Goal: Transaction & Acquisition: Purchase product/service

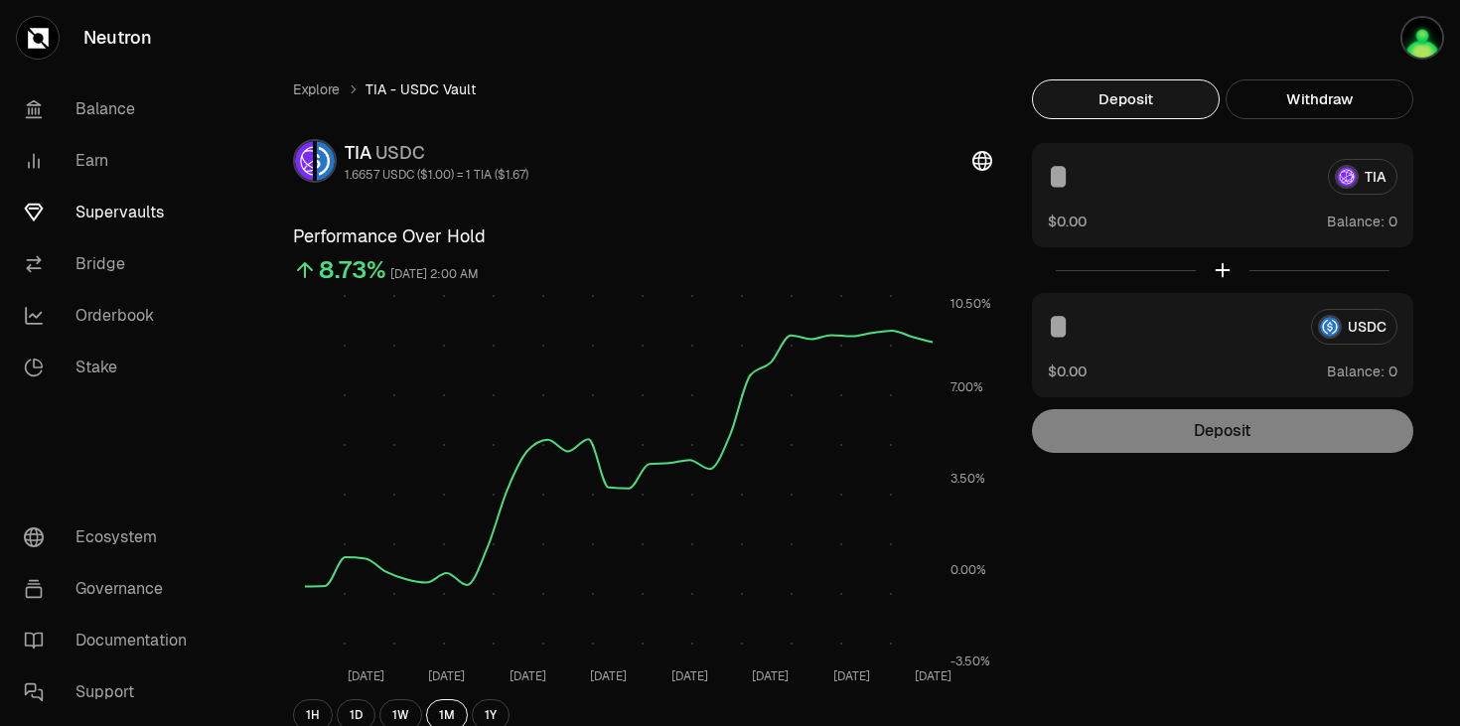
click at [1139, 83] on button "Deposit" at bounding box center [1126, 99] width 188 height 40
click at [380, 180] on div "1.6657 USDC ($1.00) = 1 TIA ($1.67)" at bounding box center [437, 175] width 184 height 16
click at [982, 160] on icon at bounding box center [983, 161] width 20 height 20
click at [1353, 163] on div "TIA" at bounding box center [1223, 177] width 350 height 36
click at [451, 46] on div "Explore TIA - USDC Vault TIA USDC 1.6657 USDC ($1.00) = 1 TIA ($1.67) Performan…" at bounding box center [841, 649] width 1192 height 1298
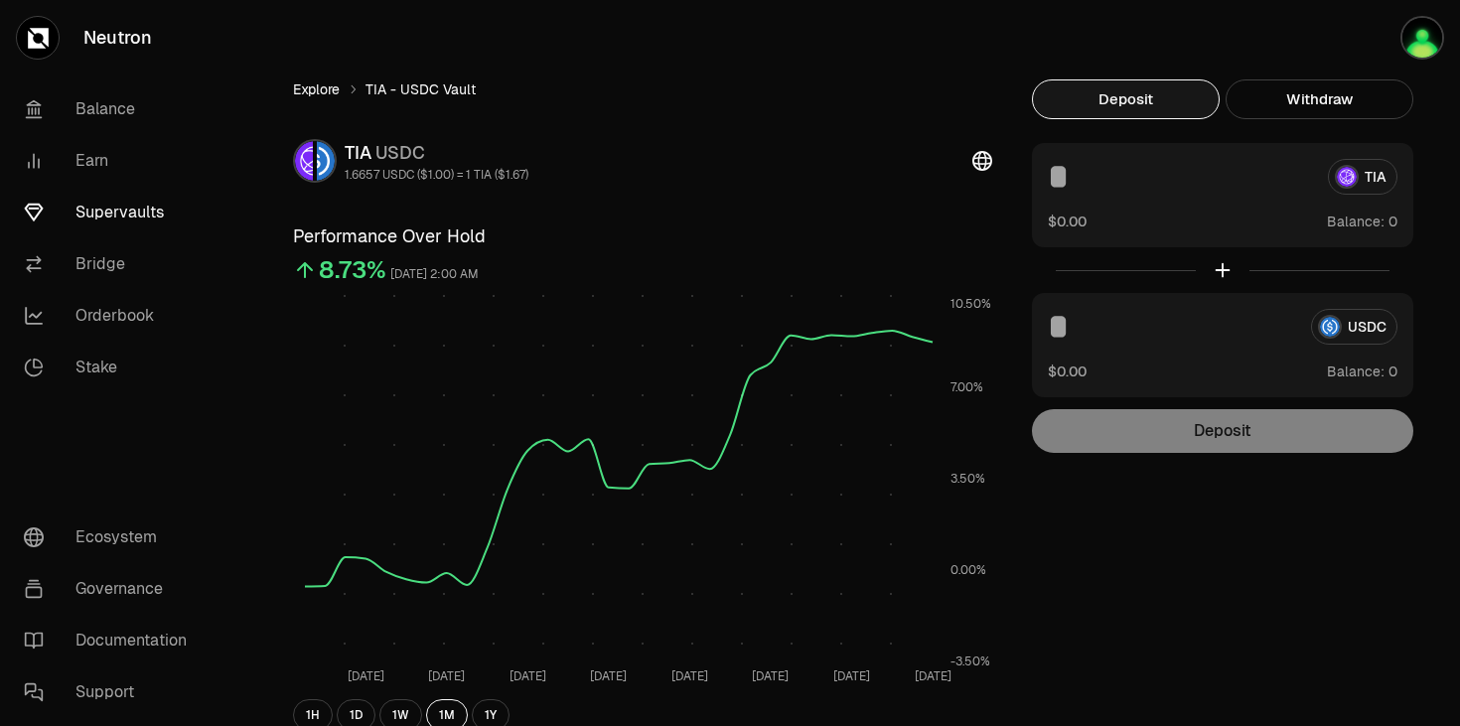
click at [327, 85] on link "Explore" at bounding box center [316, 89] width 47 height 20
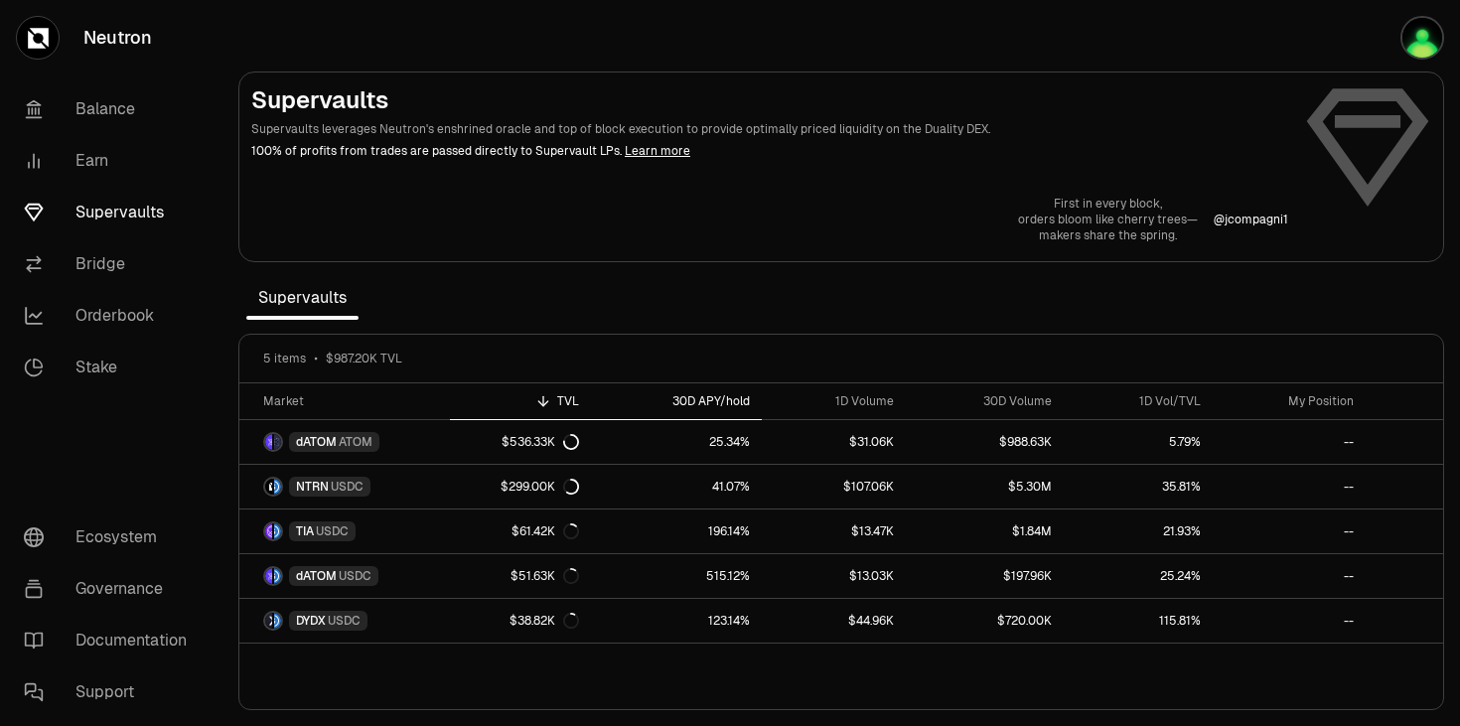
click at [733, 407] on div "30D APY/hold" at bounding box center [676, 401] width 147 height 16
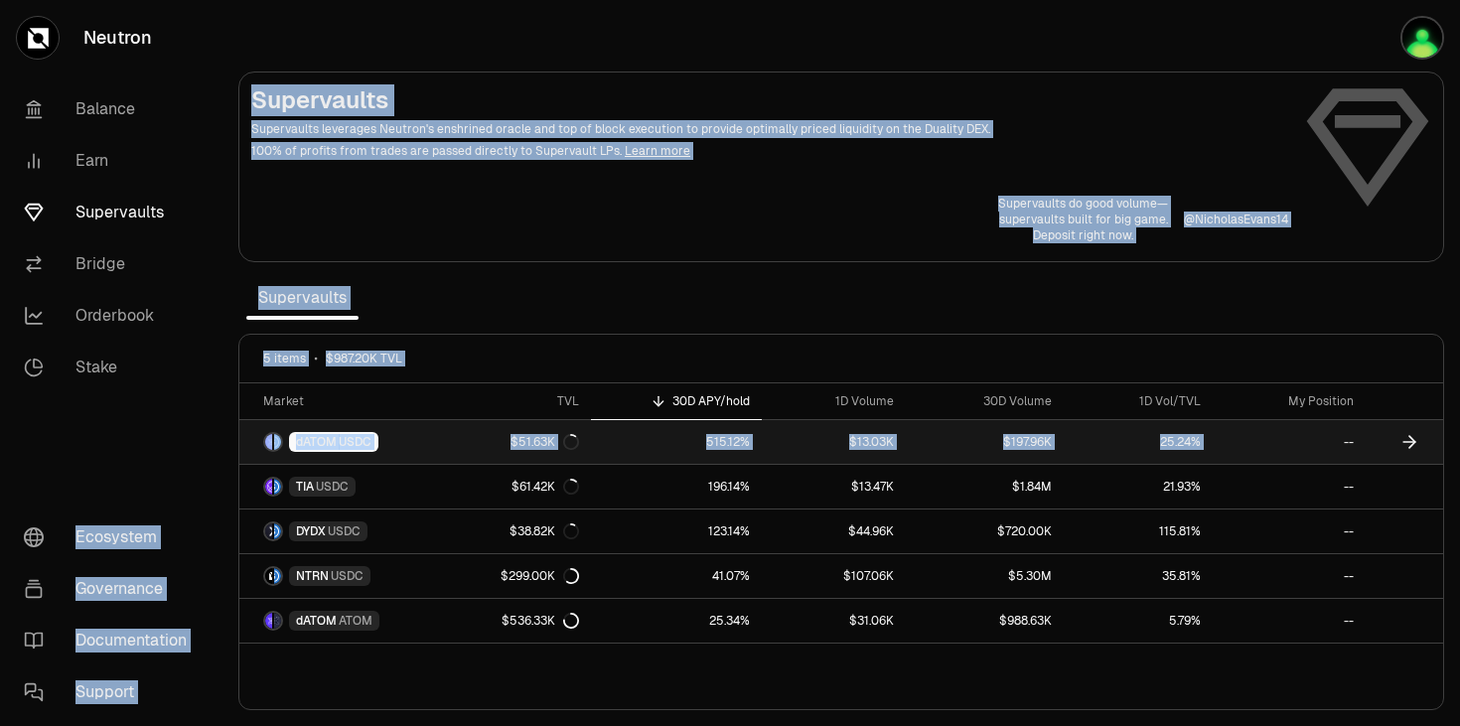
drag, startPoint x: 209, startPoint y: 442, endPoint x: 1260, endPoint y: 424, distance: 1051.1
click at [1260, 424] on div "Neutron Balance Earn Supervaults Bridge Orderbook Stake Ecosystem Governance Do…" at bounding box center [842, 363] width 1238 height 726
click at [1260, 424] on link "--" at bounding box center [1290, 442] width 154 height 44
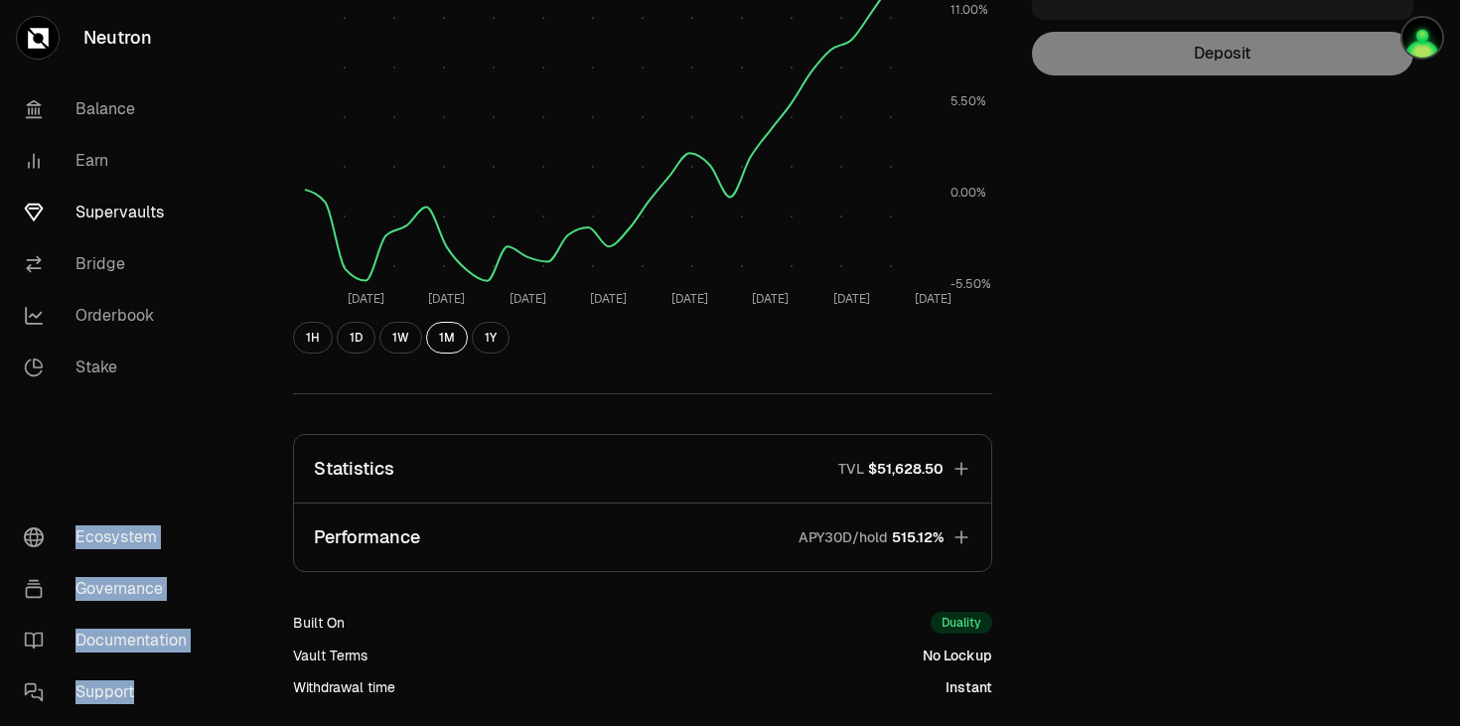
scroll to position [572, 0]
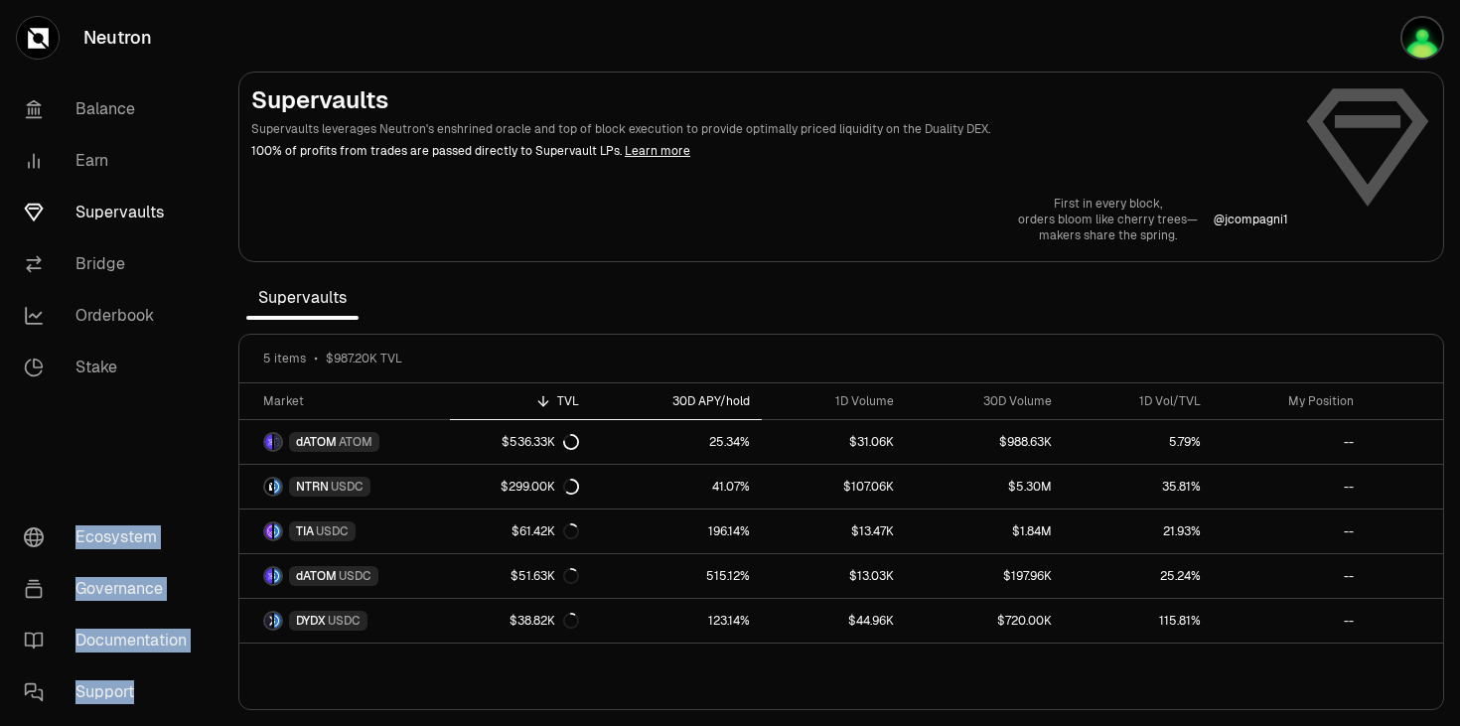
click at [692, 399] on div "30D APY/hold" at bounding box center [676, 401] width 147 height 16
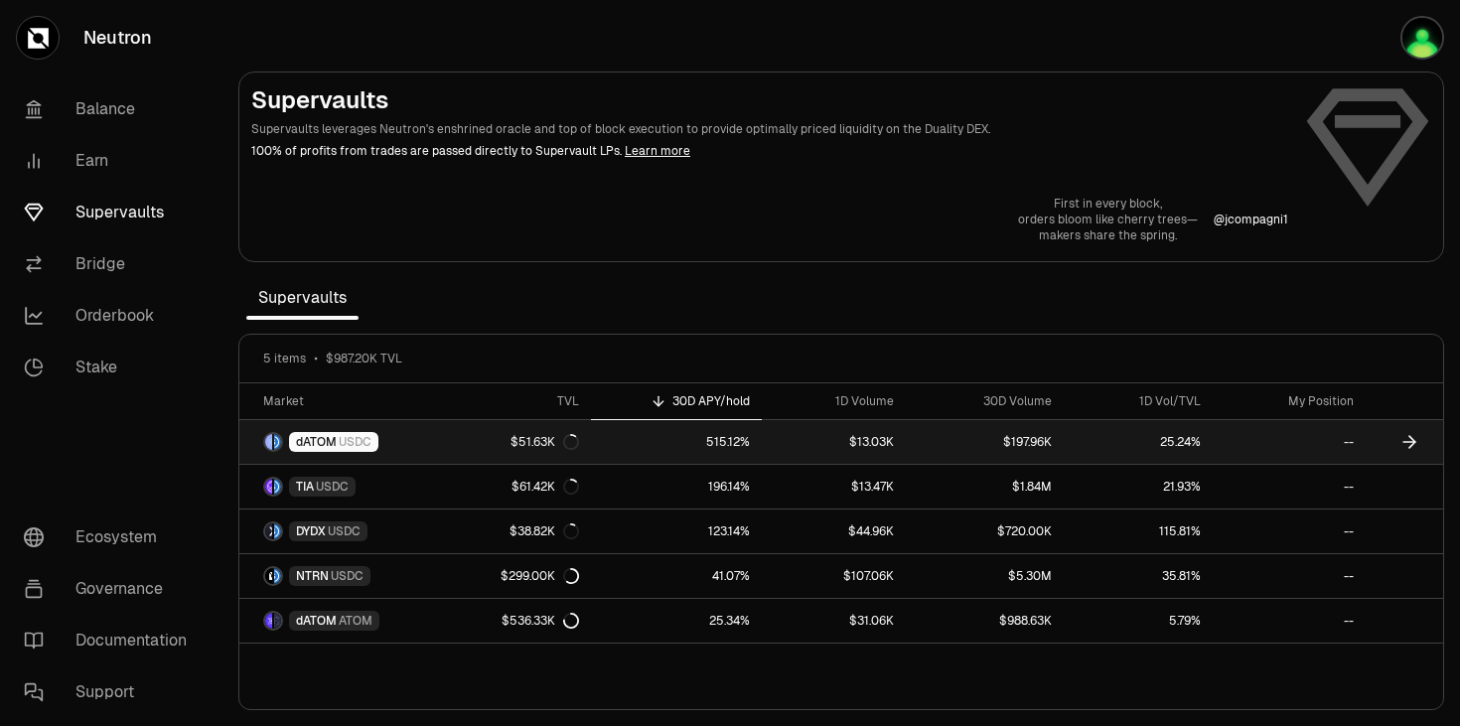
drag, startPoint x: 1449, startPoint y: 436, endPoint x: 275, endPoint y: 428, distance: 1174.2
click at [275, 428] on section "Supervaults Supervaults leverages Neutron's enshrined oracle and top of block e…" at bounding box center [842, 363] width 1238 height 726
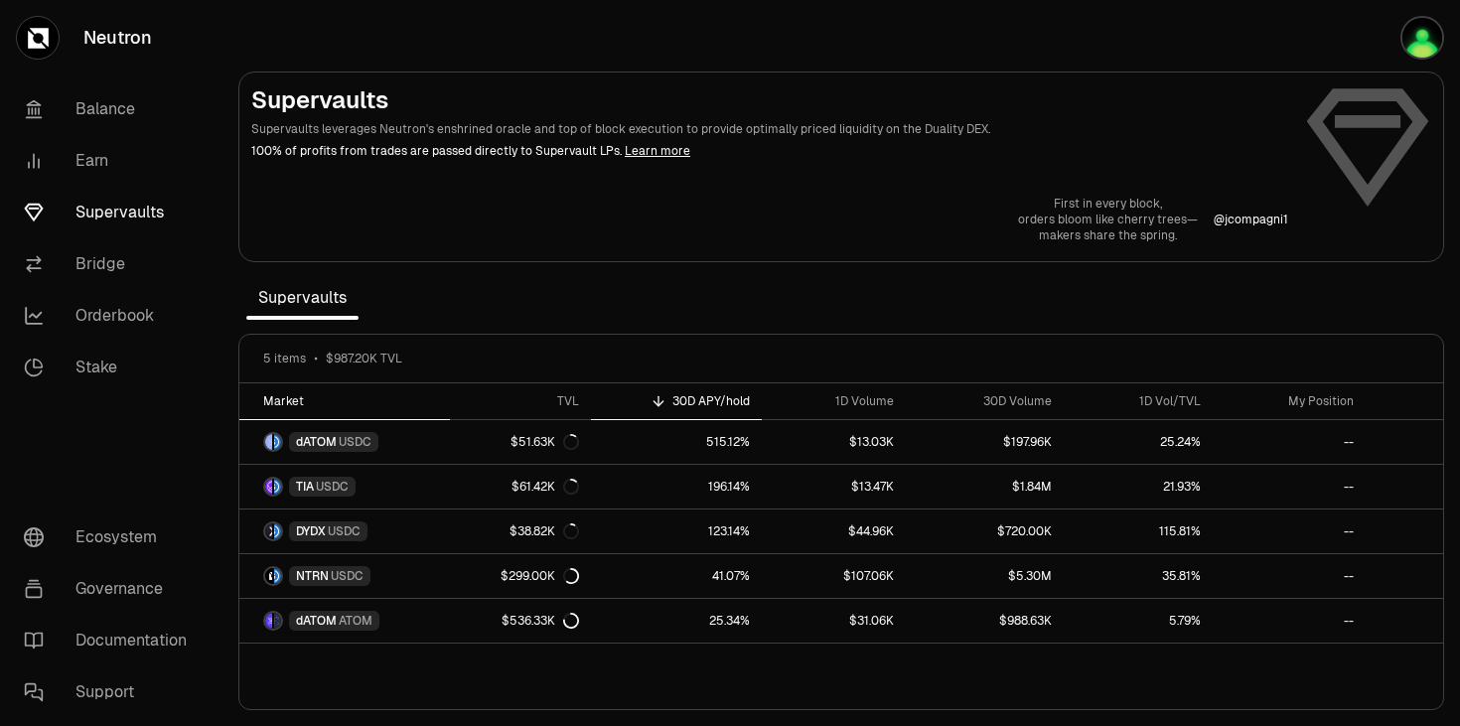
copy thead "Market TVL 30D APY/hold 1D Volume 30D Volume 1D Vol/TVL My Position"
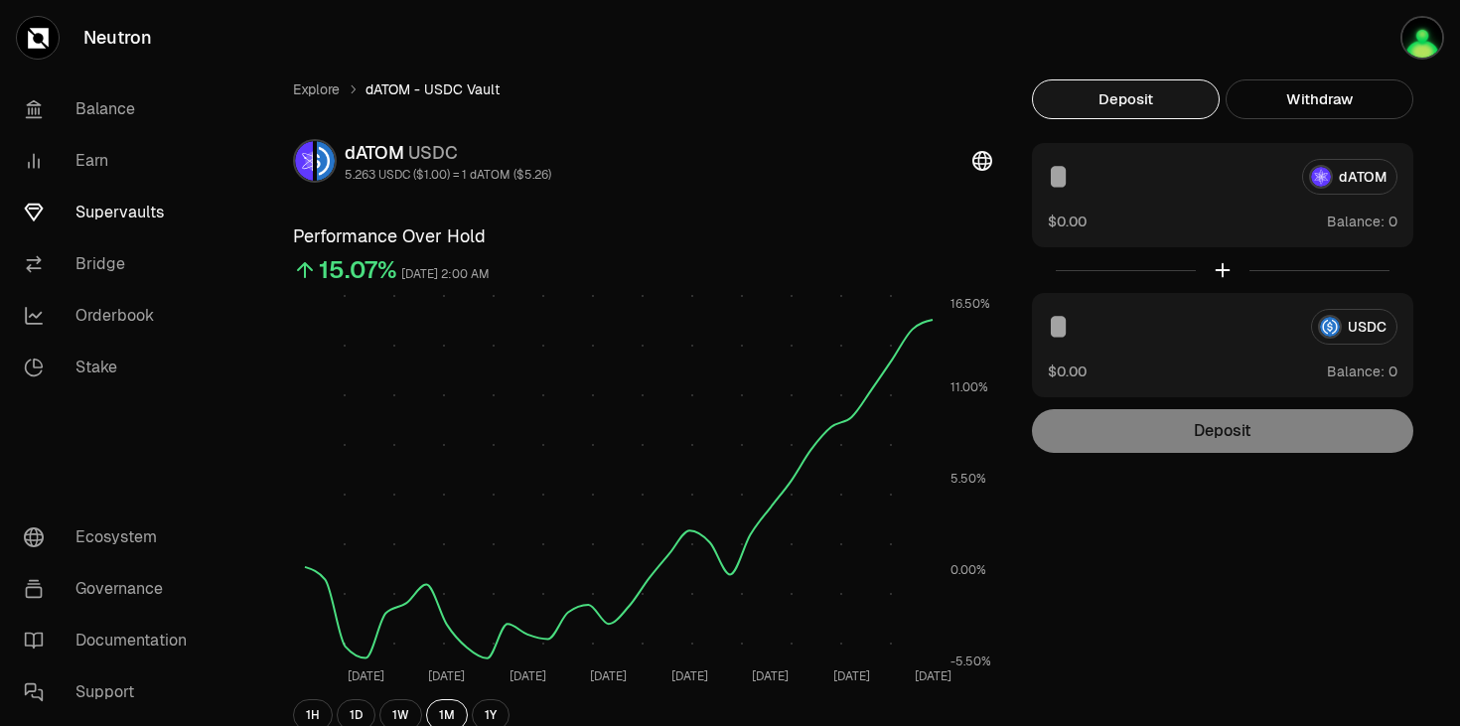
click at [1178, 179] on input at bounding box center [1167, 177] width 238 height 36
type input "**"
click at [1223, 271] on div at bounding box center [1222, 270] width 381 height 46
click at [1084, 171] on input "**" at bounding box center [1167, 177] width 238 height 36
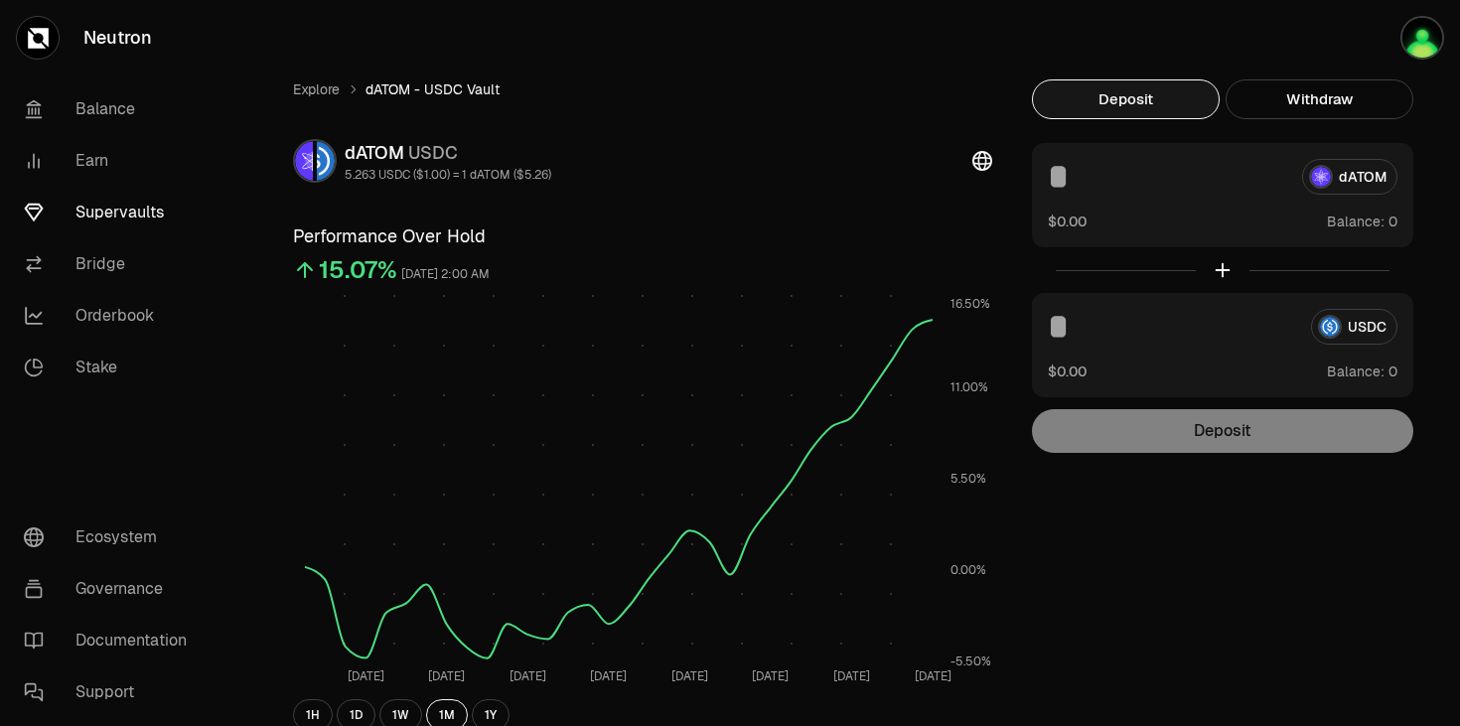
click at [1096, 315] on input at bounding box center [1171, 327] width 247 height 36
type input "**"
